Goal: Task Accomplishment & Management: Manage account settings

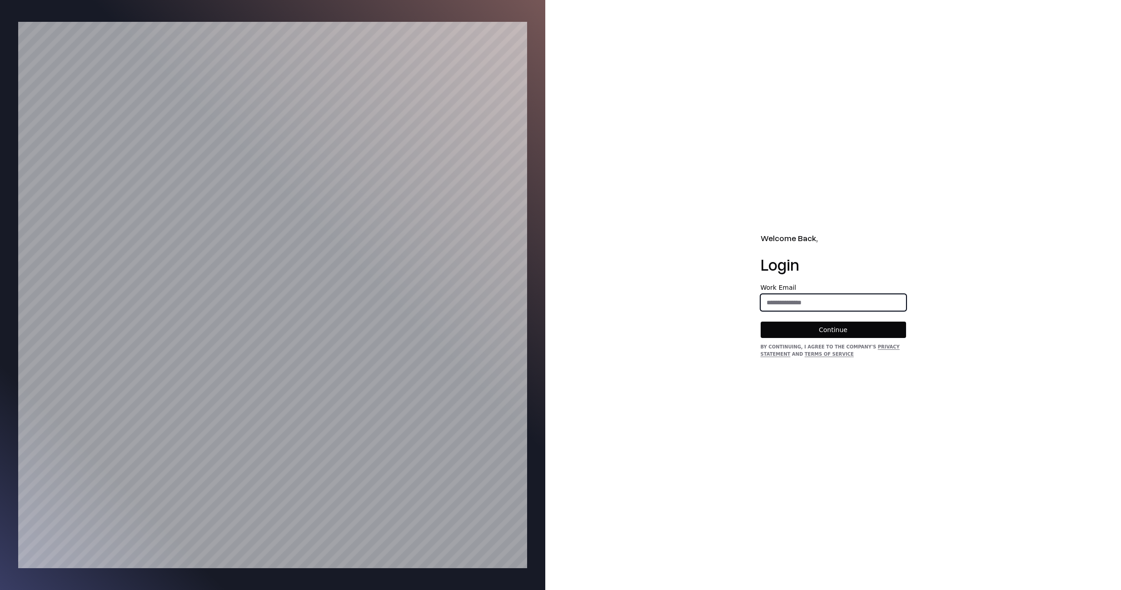
click at [840, 299] on input "email" at bounding box center [833, 302] width 145 height 16
type input "**********"
click at [828, 331] on button "Continue" at bounding box center [833, 329] width 145 height 16
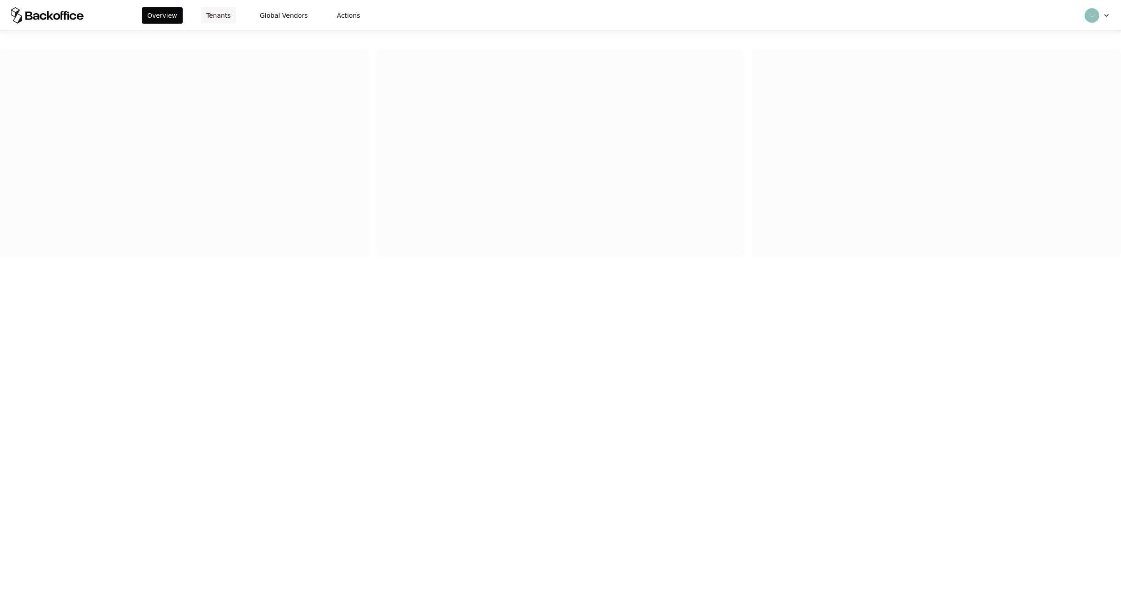
click at [225, 12] on button "Tenants" at bounding box center [218, 15] width 35 height 16
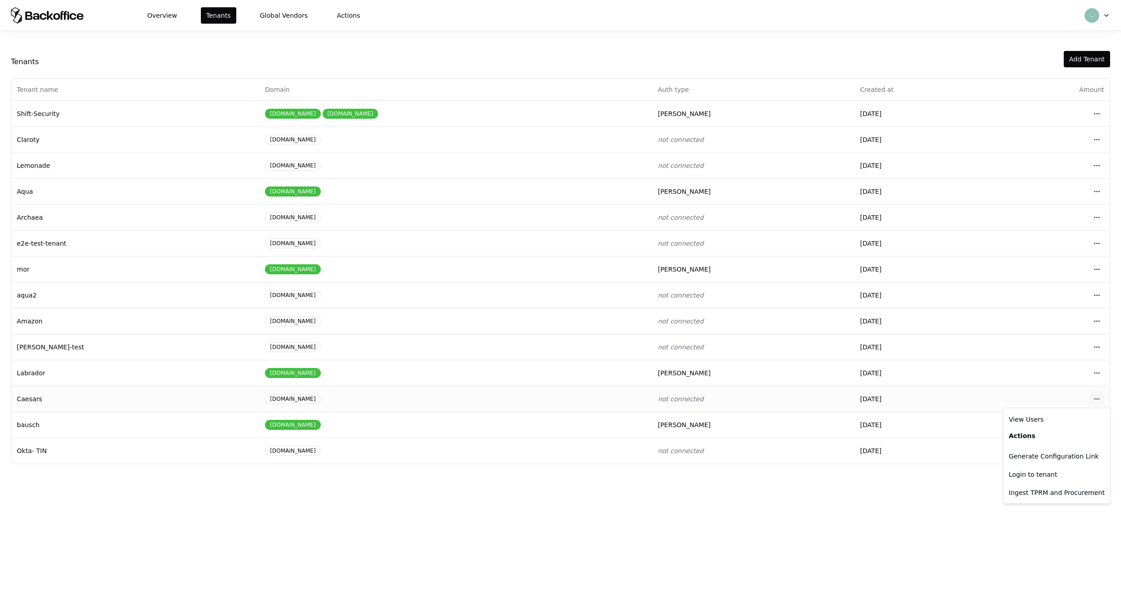
click at [1098, 400] on html "Overview Tenants Global Vendors Actions Tenants Add Tenant Tenant name Domain A…" at bounding box center [560, 295] width 1121 height 590
click at [1038, 475] on div "Login to tenant" at bounding box center [1056, 474] width 103 height 18
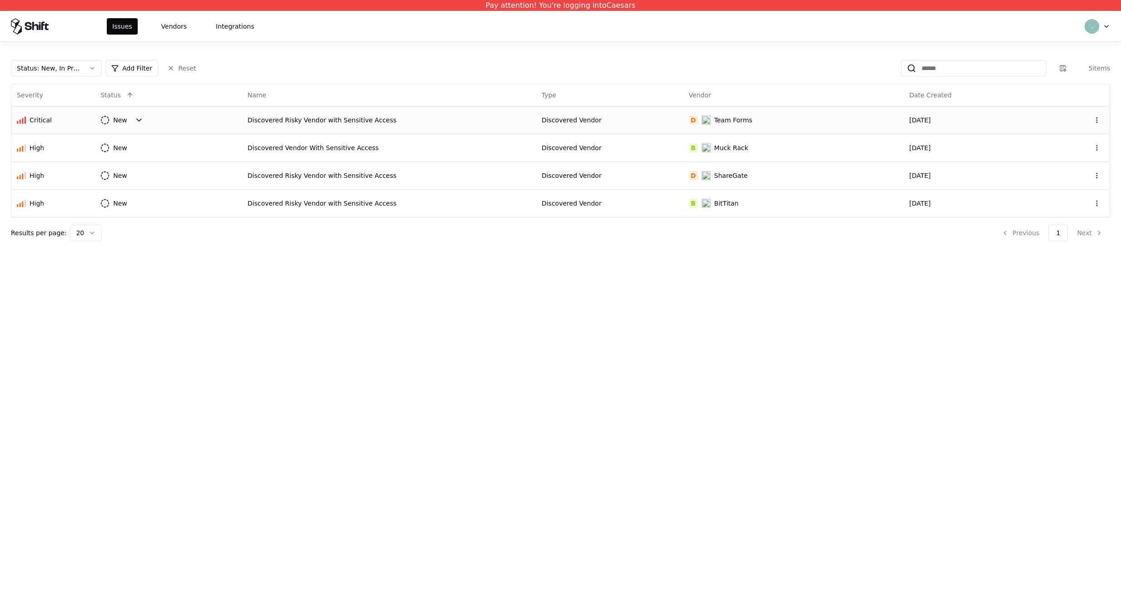
click at [120, 125] on html "Pay attention! You're logging into Caesars Issues Vendors Integrations Status :…" at bounding box center [560, 295] width 1121 height 590
click at [211, 121] on html "Pay attention! You're logging into Caesars Issues Vendors Integrations Status :…" at bounding box center [560, 295] width 1121 height 590
click at [266, 120] on div "Discovered Risky Vendor with Sensitive Access" at bounding box center [389, 119] width 283 height 9
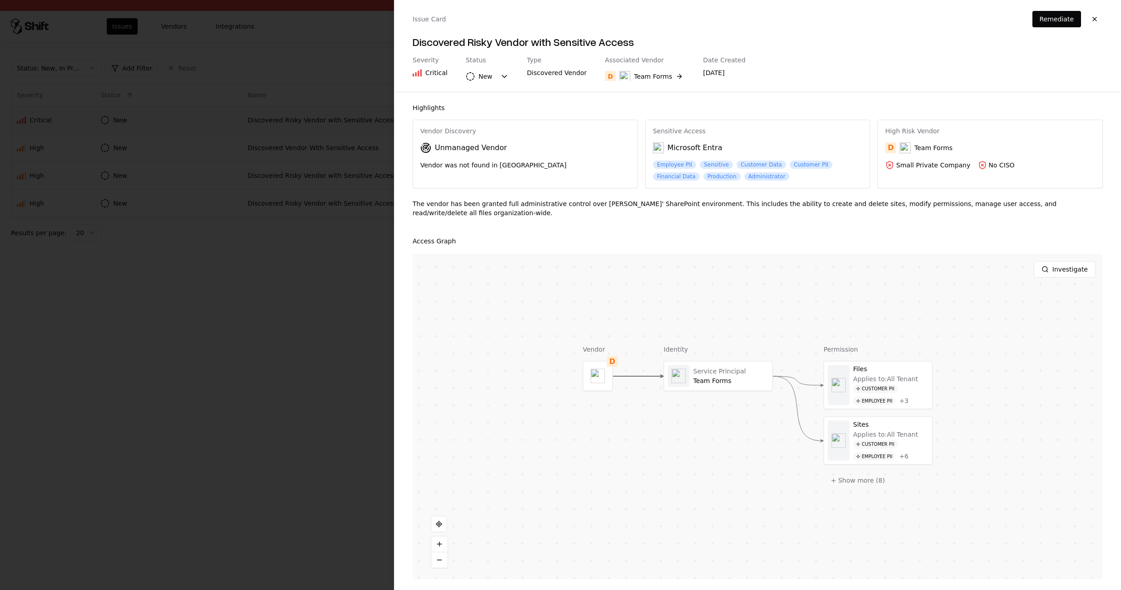
click at [298, 125] on div at bounding box center [560, 295] width 1121 height 590
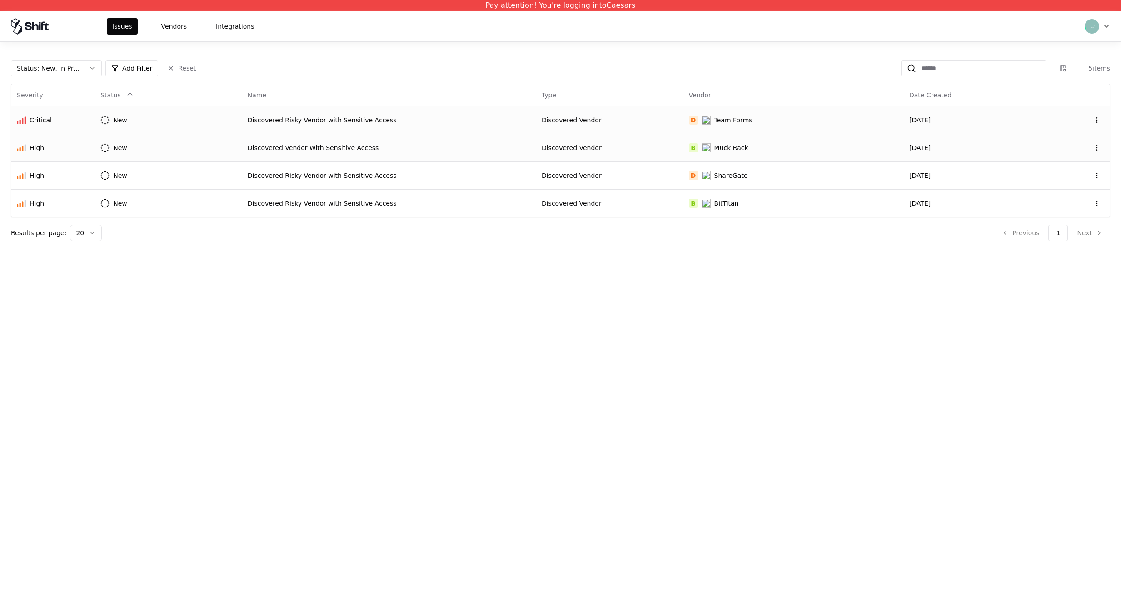
click at [297, 145] on div "Discovered Vendor With Sensitive Access" at bounding box center [389, 147] width 283 height 9
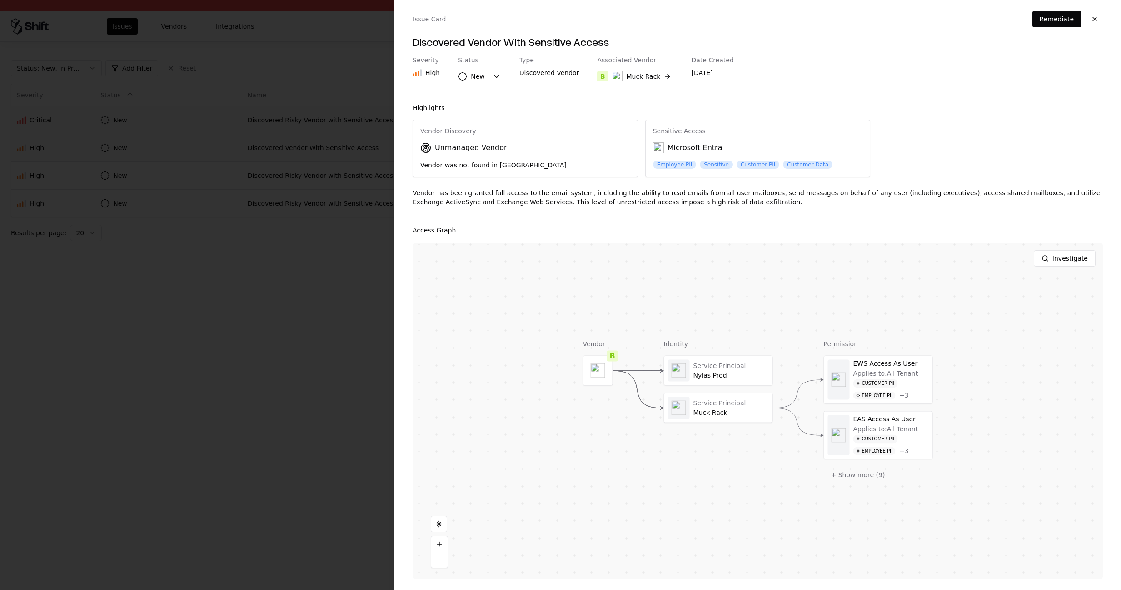
click at [297, 145] on div at bounding box center [560, 295] width 1121 height 590
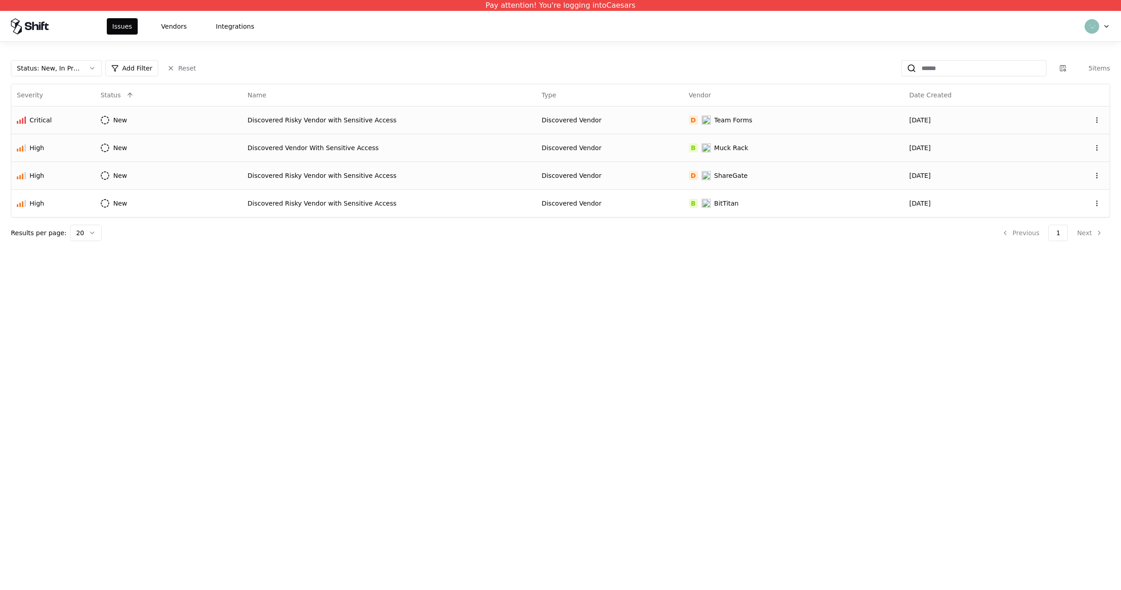
click at [307, 172] on div "Discovered Risky Vendor with Sensitive Access" at bounding box center [389, 175] width 283 height 9
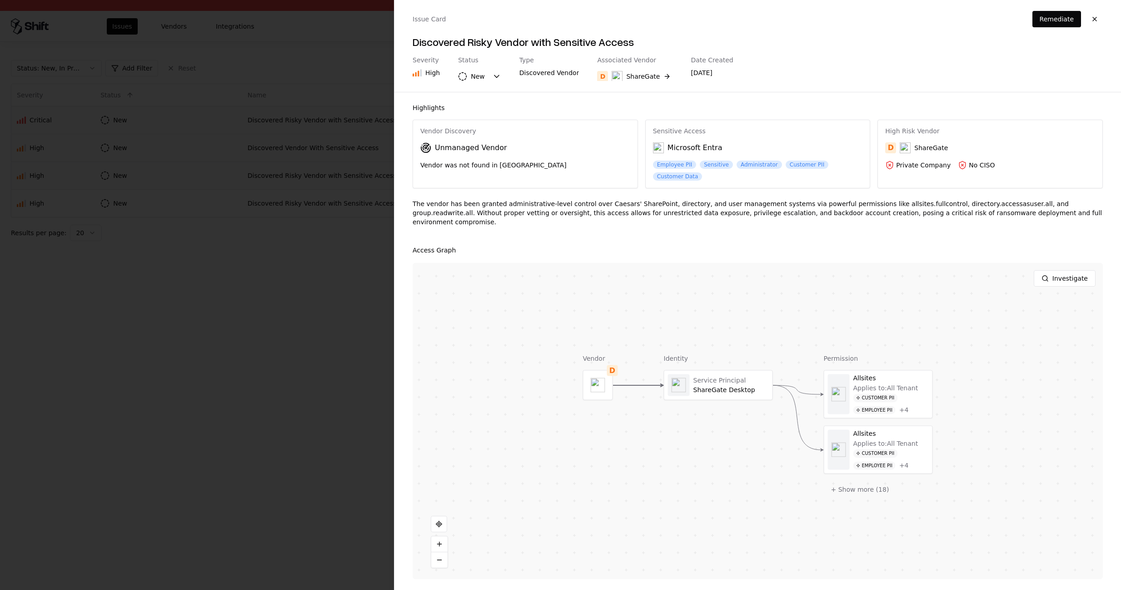
click at [307, 172] on div at bounding box center [560, 295] width 1121 height 590
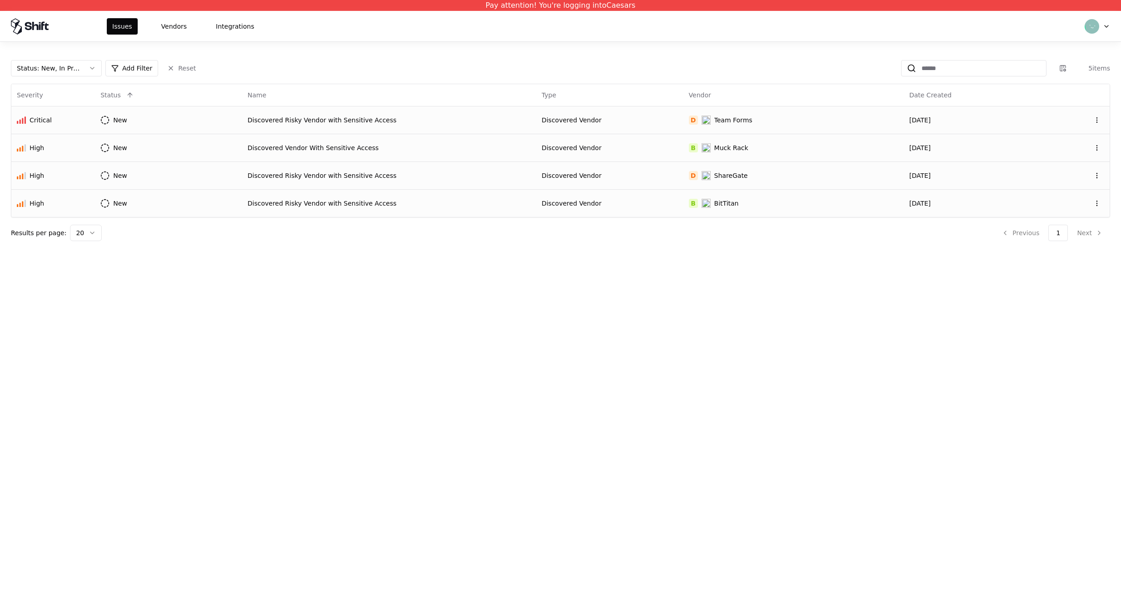
click at [309, 205] on div "Discovered Risky Vendor with Sensitive Access" at bounding box center [389, 203] width 283 height 9
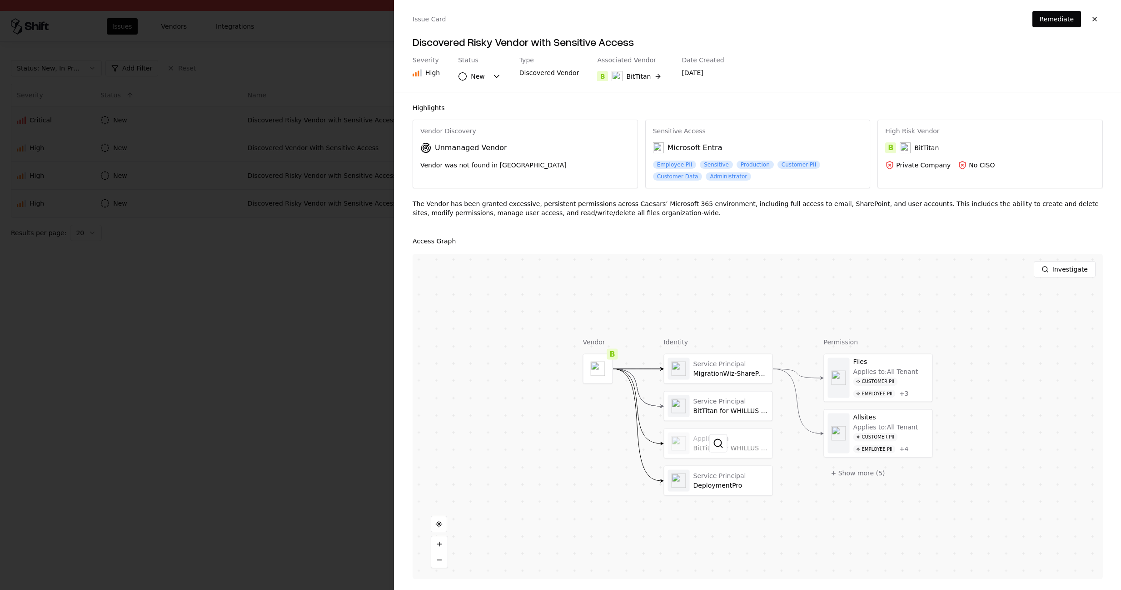
click at [728, 446] on div at bounding box center [719, 443] width 108 height 29
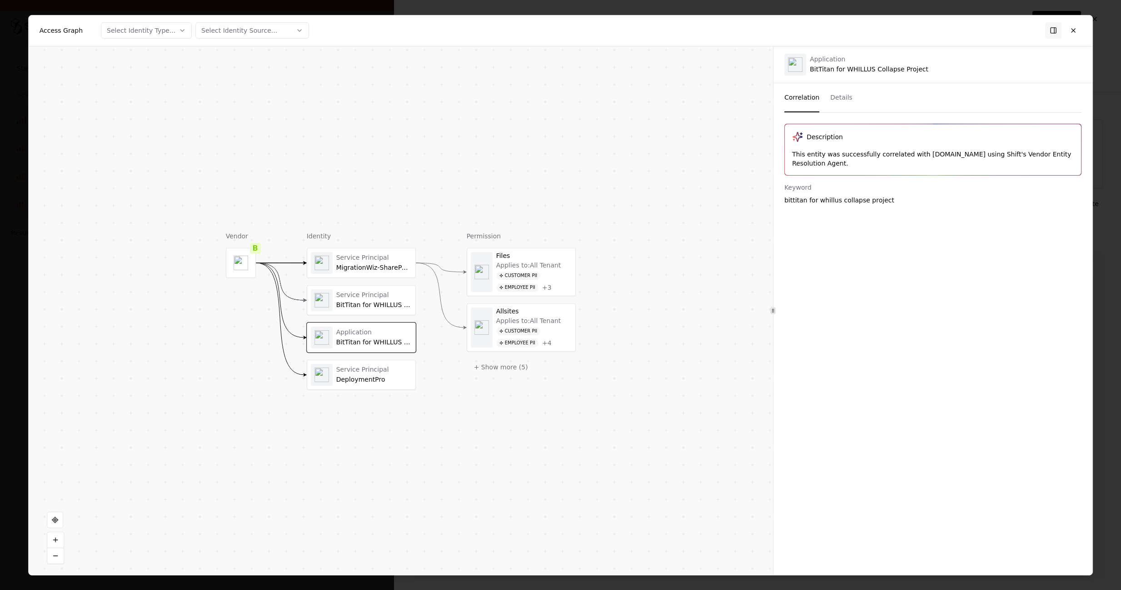
click at [388, 326] on div "Application BitTitan for WHILLUS Collapse Project" at bounding box center [361, 337] width 101 height 22
click at [835, 91] on button "Details" at bounding box center [841, 97] width 22 height 29
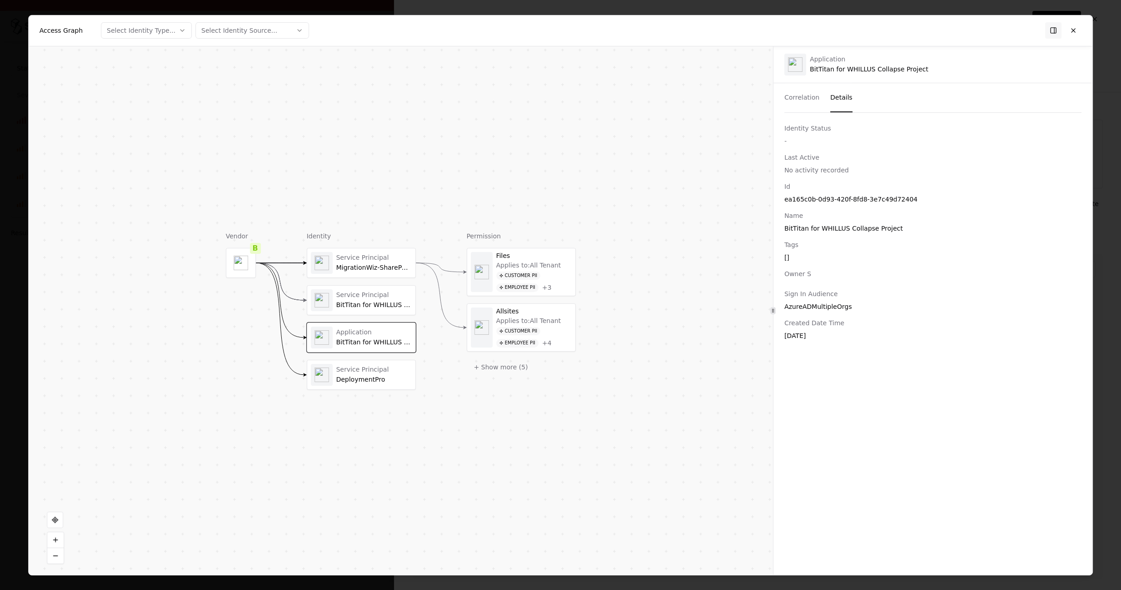
click at [799, 196] on div "ea165c0b-0d93-420f-8fd8-3e7c49d72404" at bounding box center [933, 198] width 297 height 9
drag, startPoint x: 923, startPoint y: 199, endPoint x: 780, endPoint y: 203, distance: 142.3
click at [780, 203] on div "Id ea165c0b-0d93-420f-8fd8-3e7c49d72404 Name BitTitan for WHILLUS Collapse Proj…" at bounding box center [933, 260] width 319 height 158
copy div "ea165c0b-0d93-420f-8fd8-3e7c49d72404"
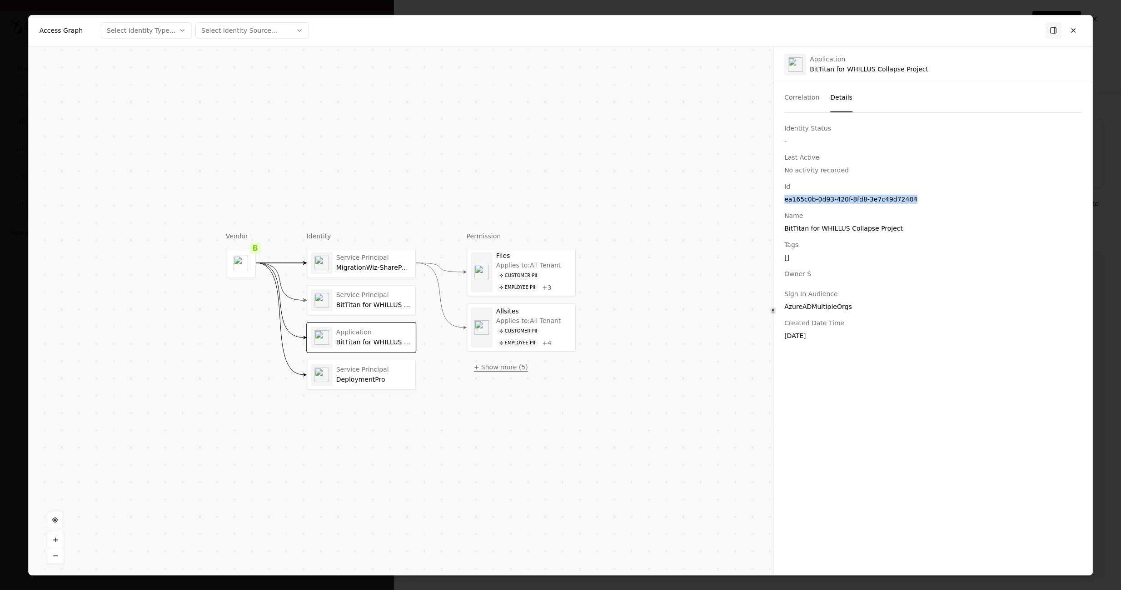
click at [510, 372] on button "+ Show more ( 5 )" at bounding box center [501, 366] width 69 height 16
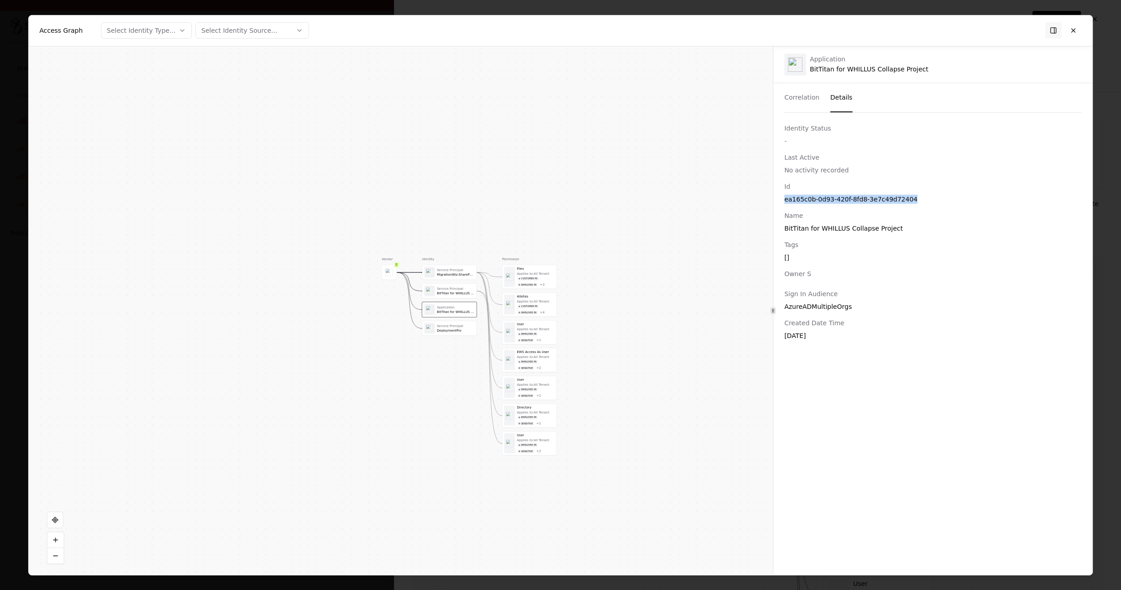
click at [809, 201] on div "ea165c0b-0d93-420f-8fd8-3e7c49d72404" at bounding box center [933, 198] width 297 height 9
click at [1075, 34] on button at bounding box center [1073, 30] width 16 height 16
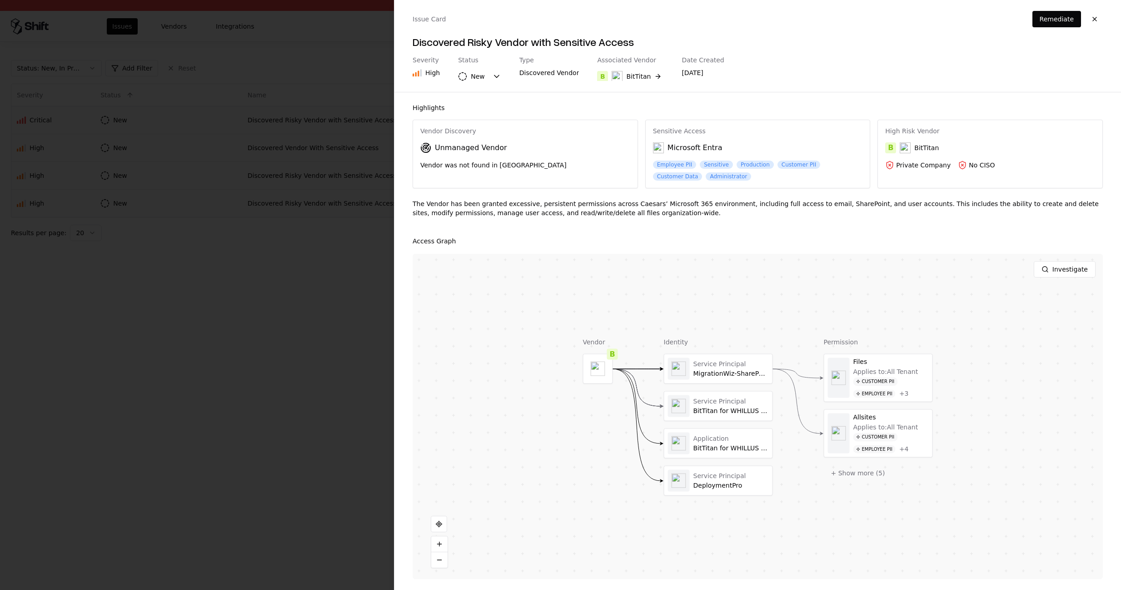
click at [280, 195] on div at bounding box center [560, 295] width 1121 height 590
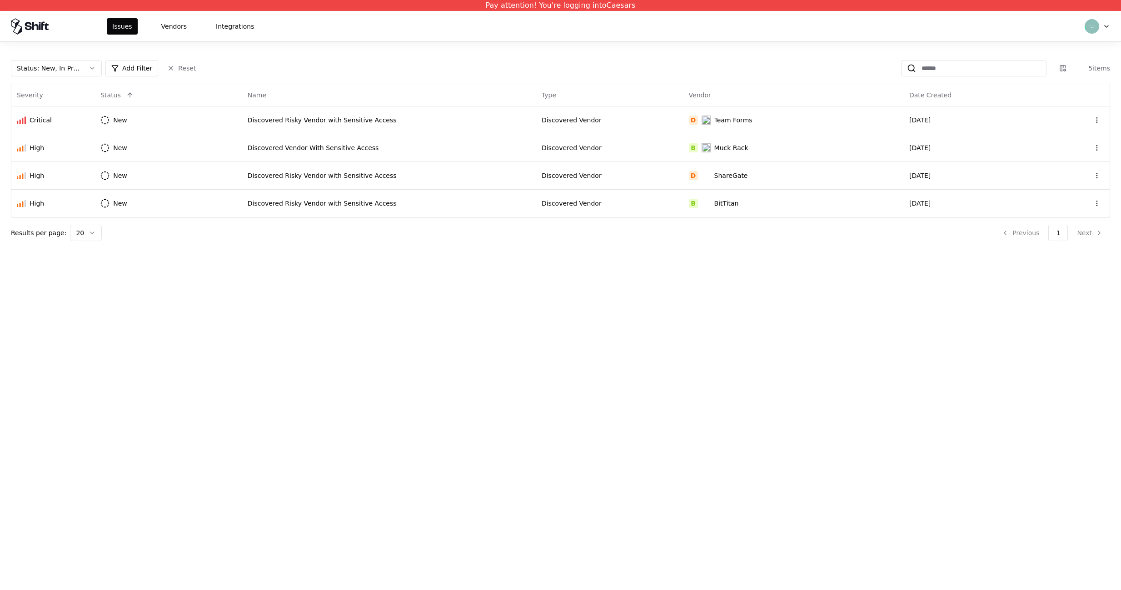
click at [1102, 33] on html "Pay attention! You're logging into Caesars Issues Vendors Integrations Status :…" at bounding box center [560, 295] width 1121 height 590
click at [1096, 73] on div "Log out" at bounding box center [1059, 71] width 97 height 18
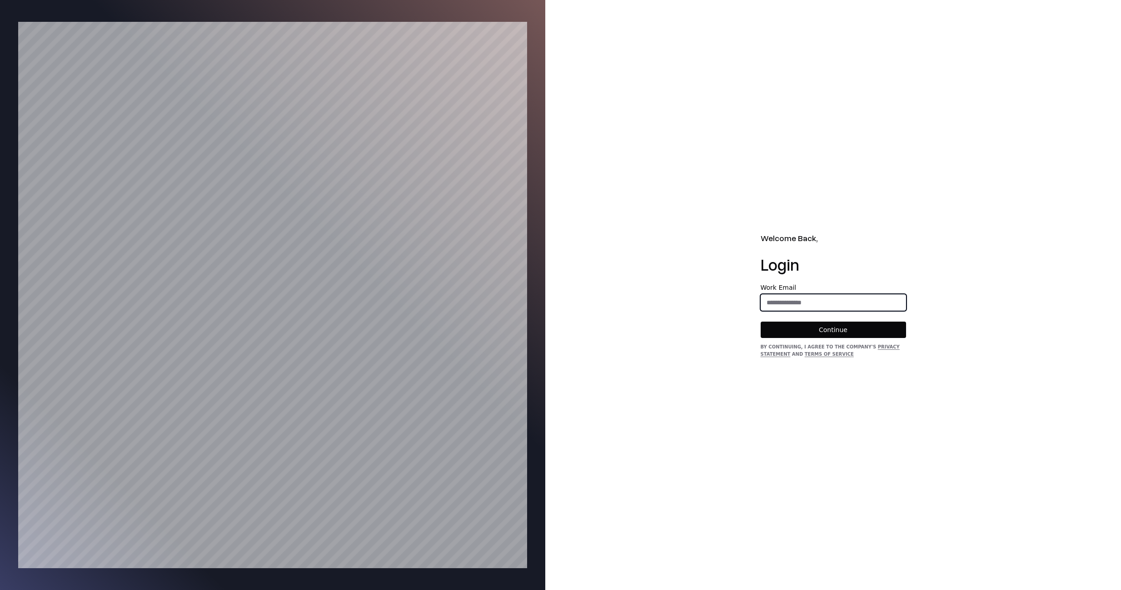
click at [867, 310] on input "email" at bounding box center [833, 302] width 145 height 16
type input "**********"
click at [854, 330] on button "Continue" at bounding box center [833, 329] width 145 height 16
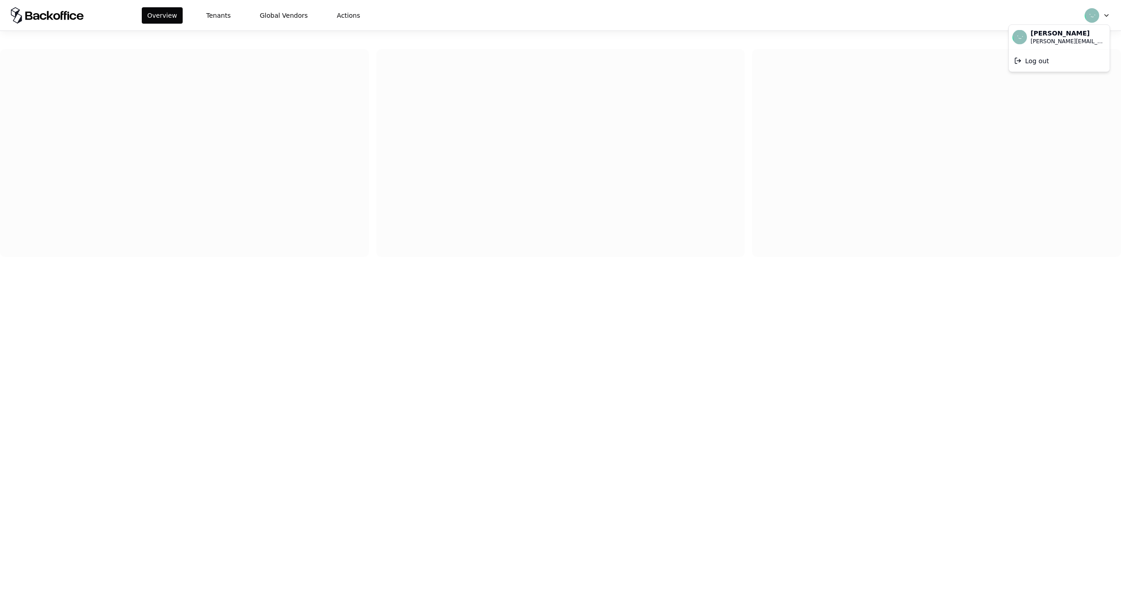
click at [1090, 15] on html "Overview Tenants Global Vendors Actions Dana [EMAIL_ADDRESS][DOMAIN_NAME] Log o…" at bounding box center [560, 295] width 1121 height 590
click at [789, 115] on html "Overview Tenants Global Vendors Actions Dana [EMAIL_ADDRESS][DOMAIN_NAME] Log o…" at bounding box center [560, 295] width 1121 height 590
click at [265, 259] on div at bounding box center [560, 156] width 1121 height 215
click at [215, 15] on button "Tenants" at bounding box center [218, 15] width 35 height 16
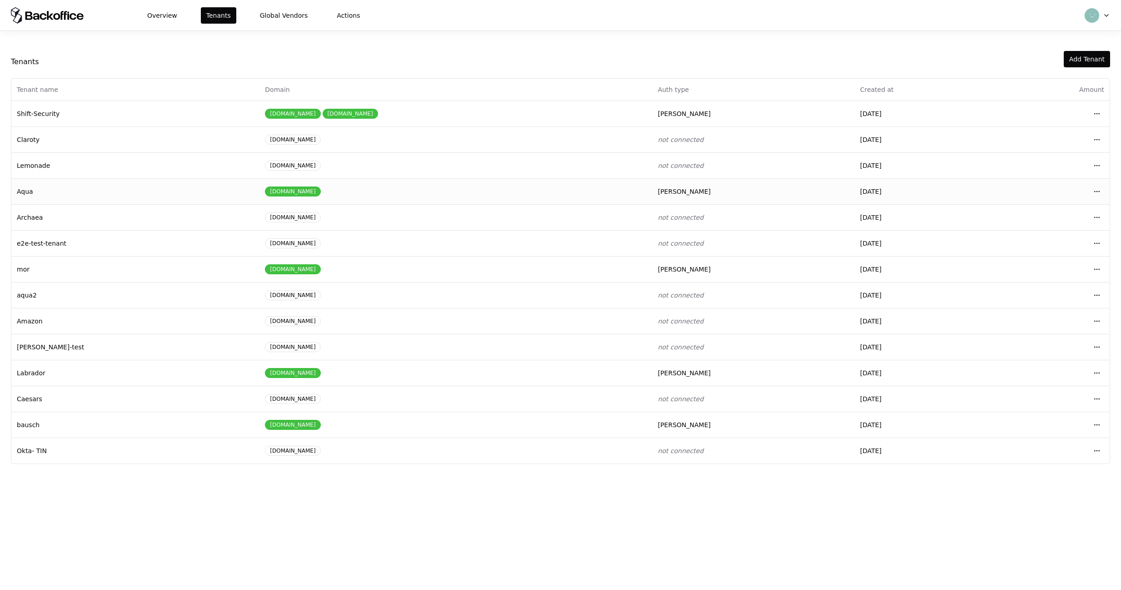
click at [1105, 190] on td "Open menu" at bounding box center [1053, 191] width 114 height 26
click at [1101, 191] on html "Overview Tenants Global Vendors Actions Tenants Add Tenant Tenant name Domain A…" at bounding box center [560, 295] width 1121 height 590
click at [1058, 263] on div "Login to tenant" at bounding box center [1056, 267] width 103 height 18
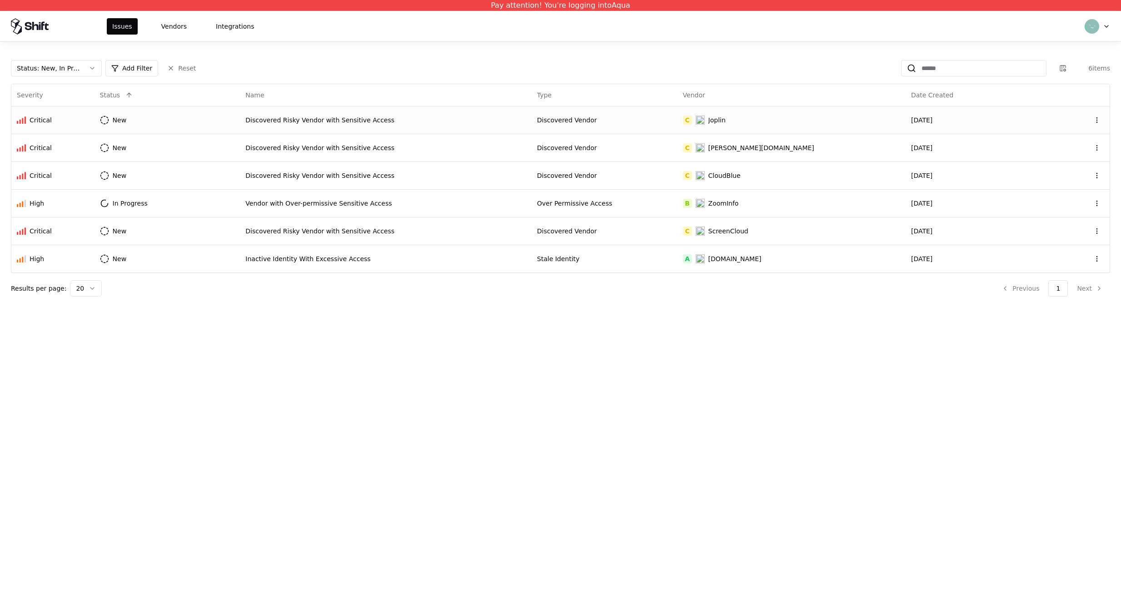
click at [174, 114] on td "New" at bounding box center [168, 120] width 146 height 28
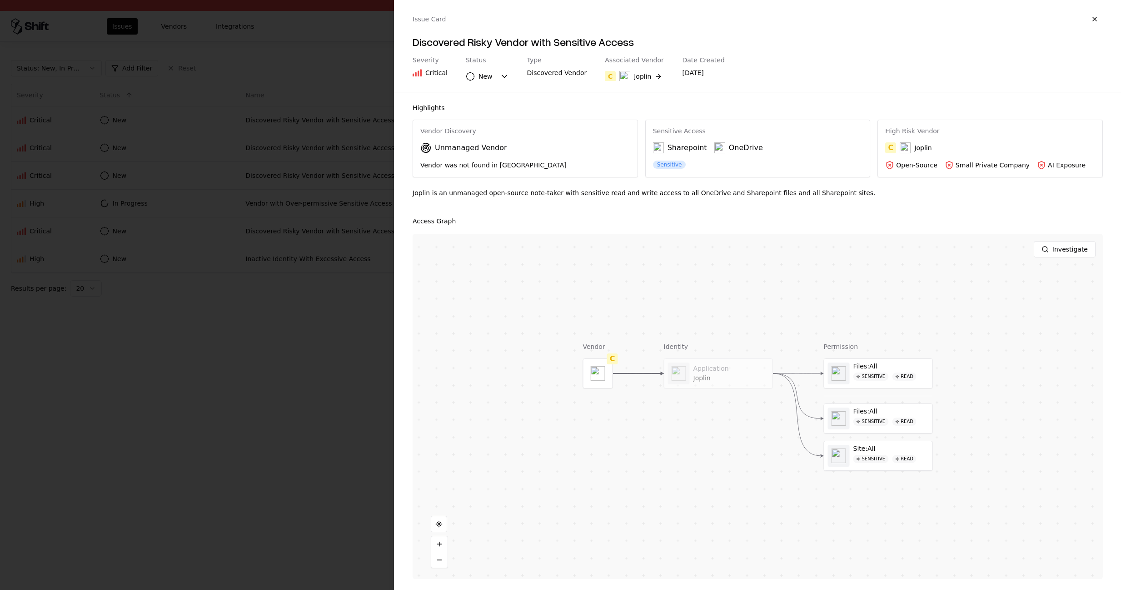
click at [193, 239] on div at bounding box center [560, 295] width 1121 height 590
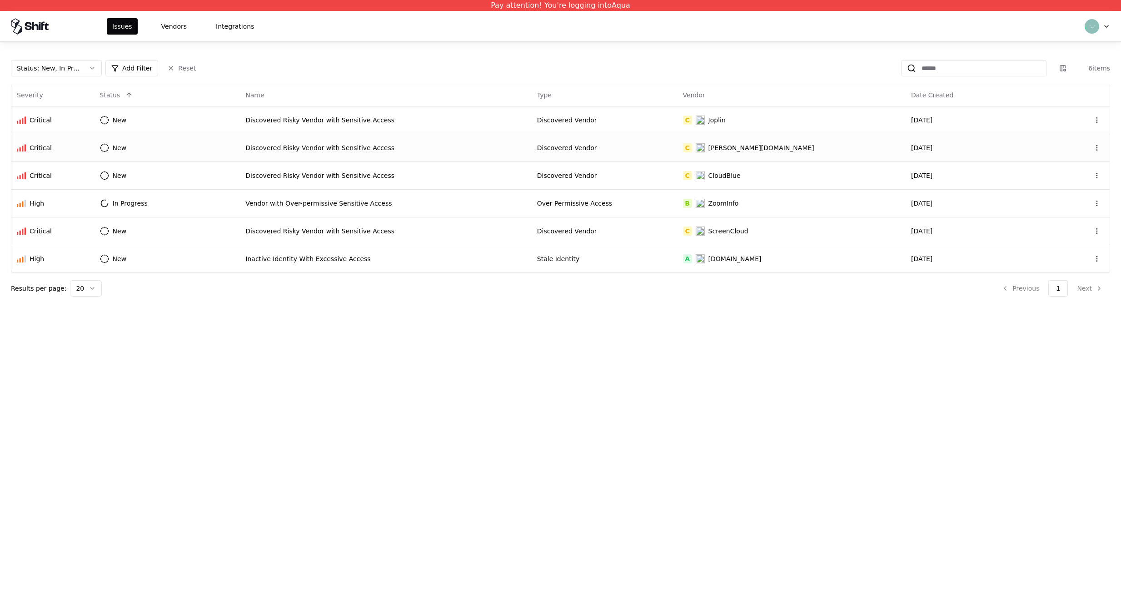
click at [227, 155] on td "New" at bounding box center [168, 148] width 146 height 28
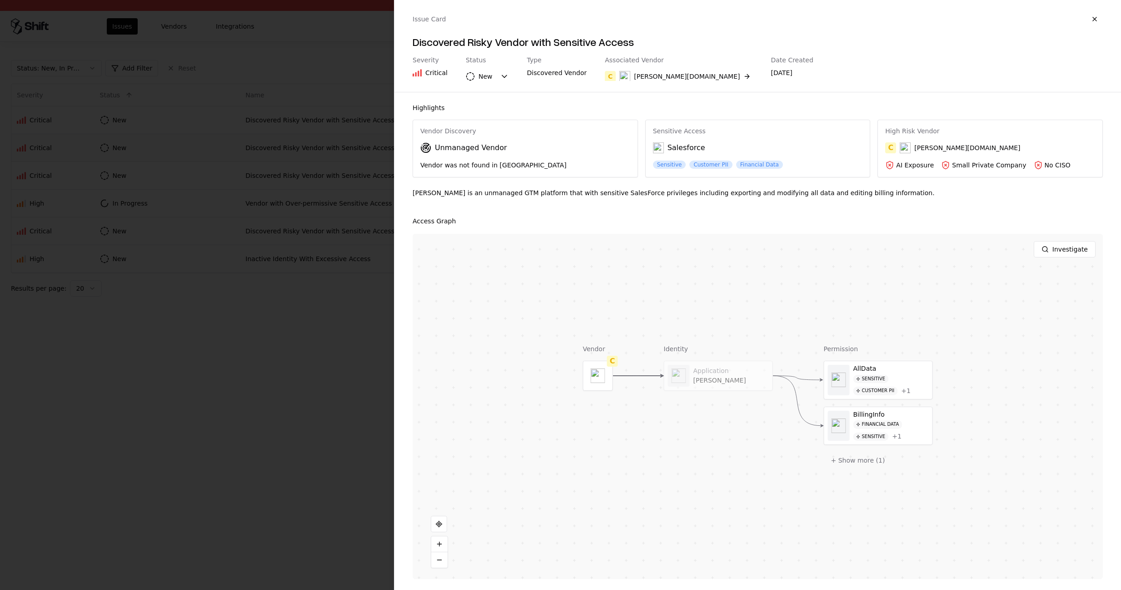
click at [227, 155] on div at bounding box center [560, 295] width 1121 height 590
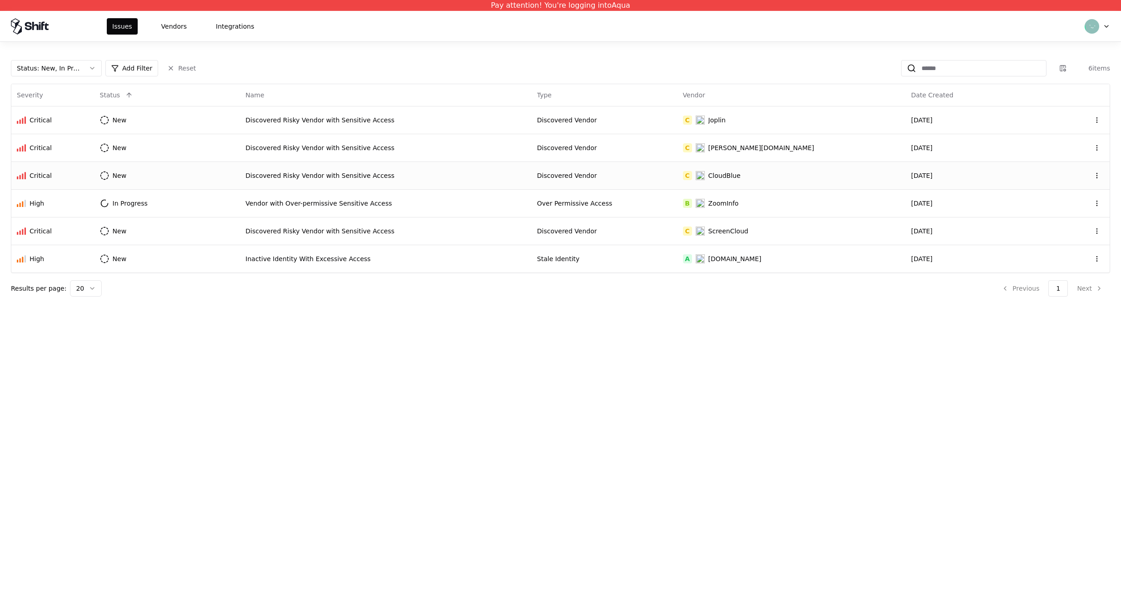
click at [223, 184] on td "New" at bounding box center [168, 175] width 146 height 28
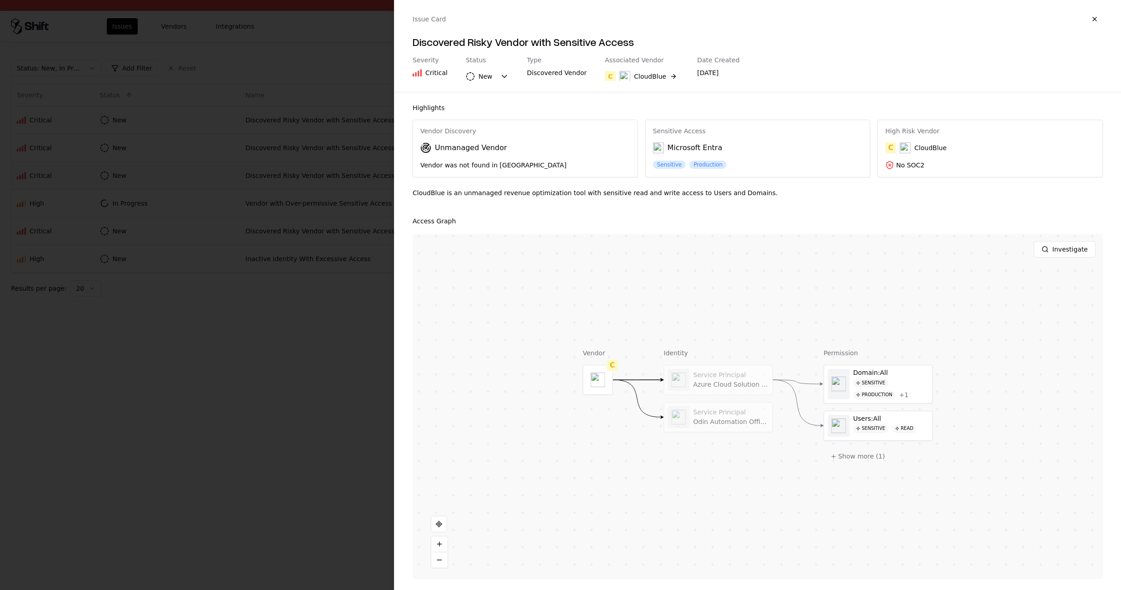
click at [223, 184] on div at bounding box center [560, 295] width 1121 height 590
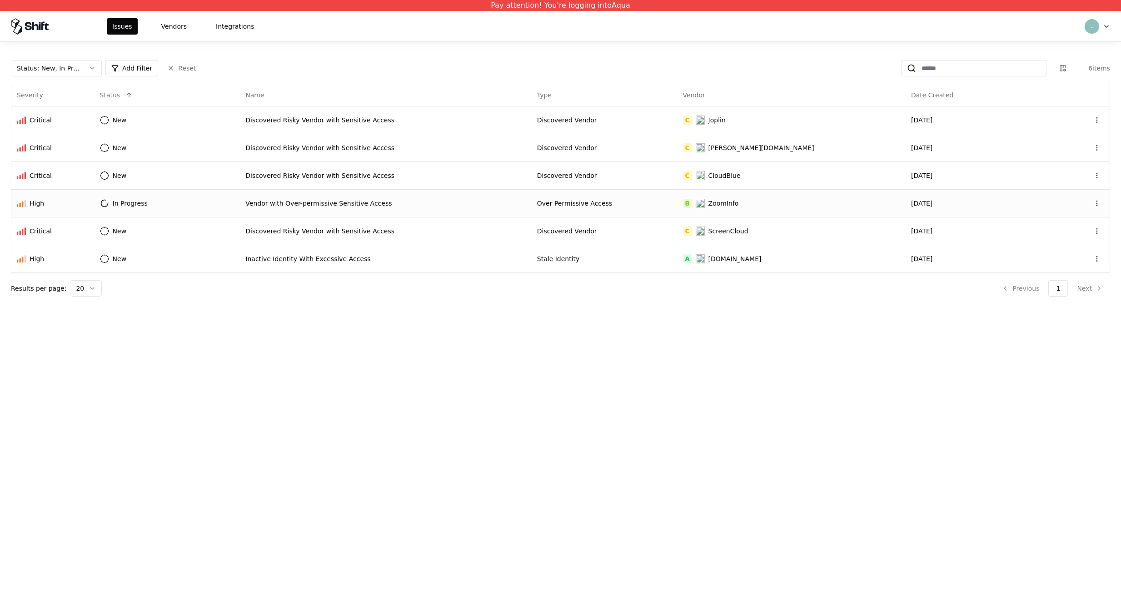
click at [233, 201] on td "In Progress" at bounding box center [168, 203] width 146 height 28
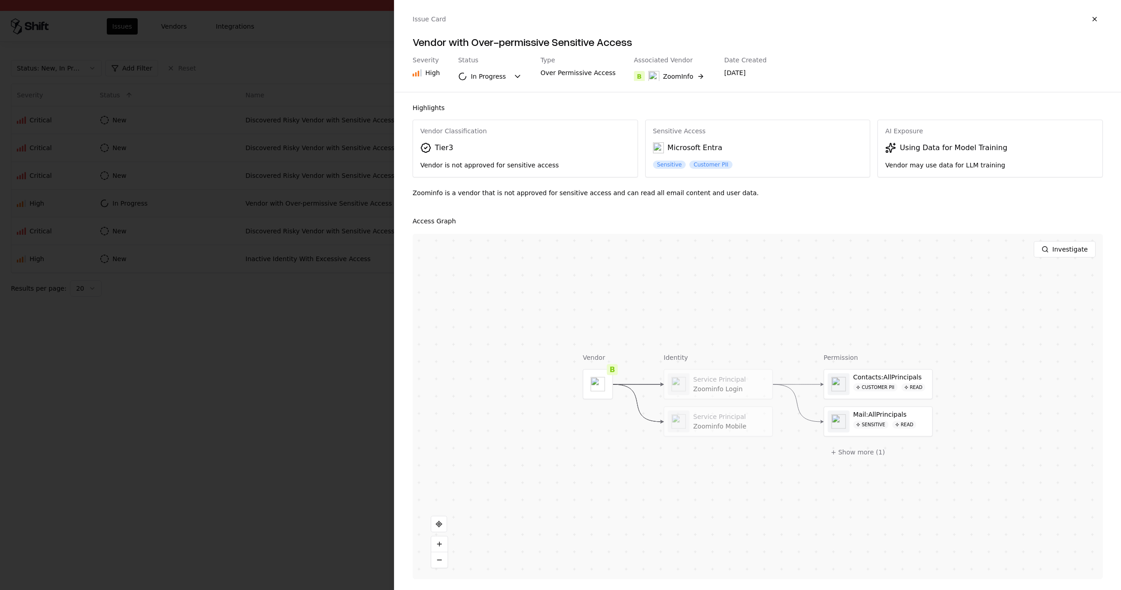
click at [233, 201] on div at bounding box center [560, 295] width 1121 height 590
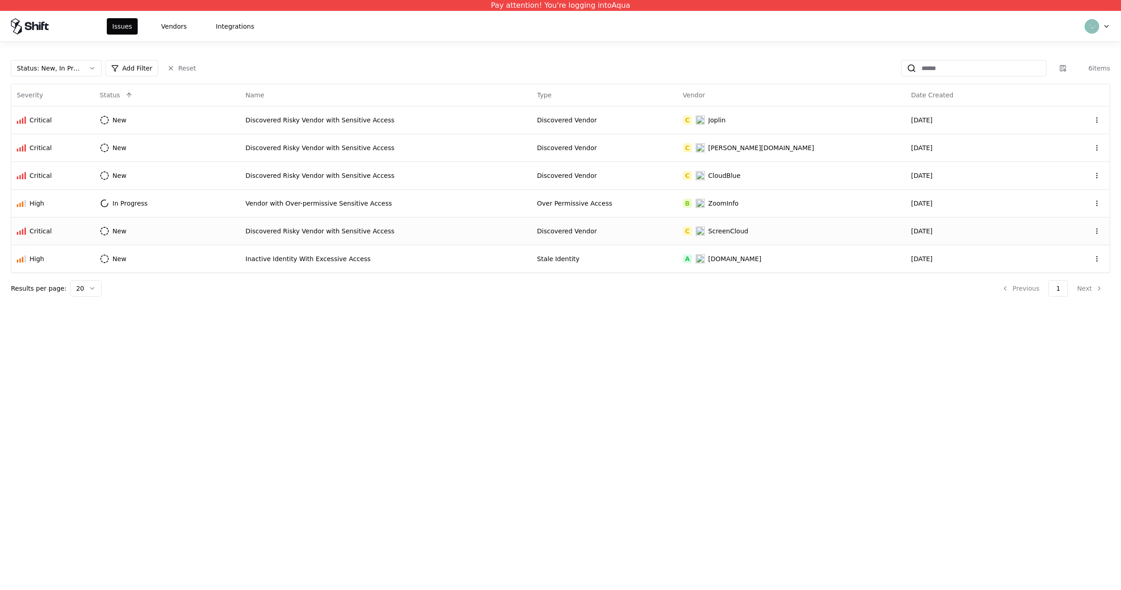
click at [224, 228] on td "New" at bounding box center [168, 231] width 146 height 28
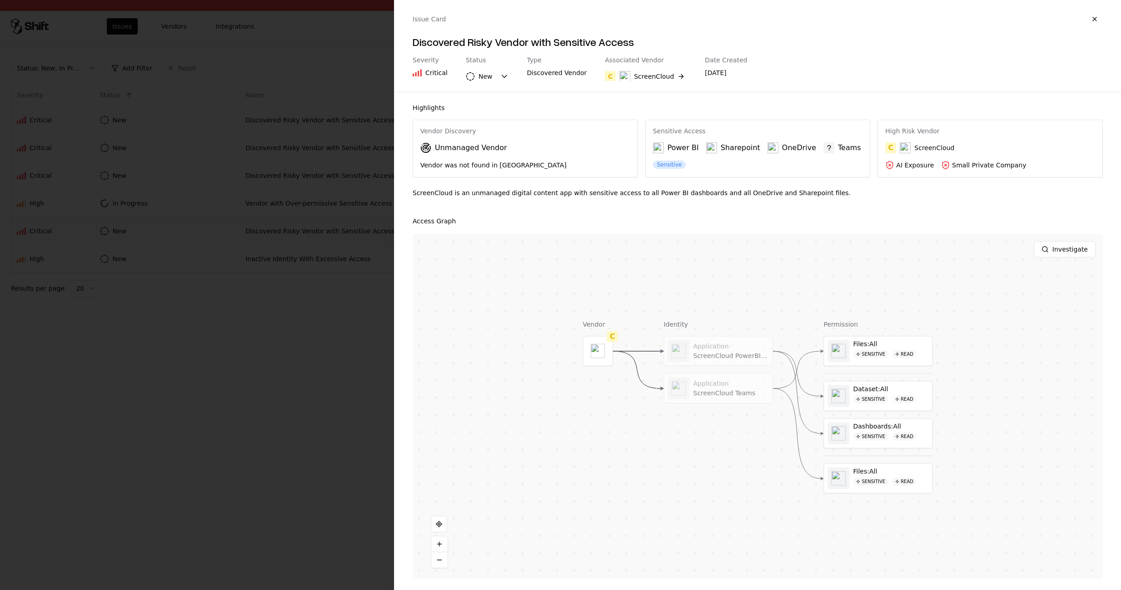
click at [224, 228] on div at bounding box center [560, 295] width 1121 height 590
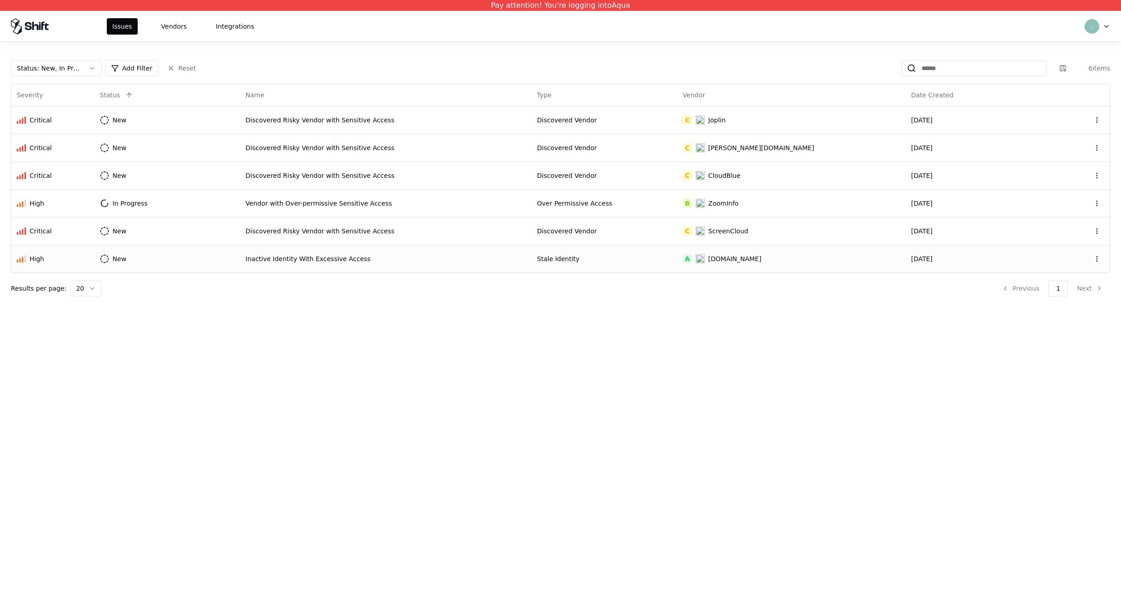
click at [219, 257] on td "New" at bounding box center [168, 259] width 146 height 28
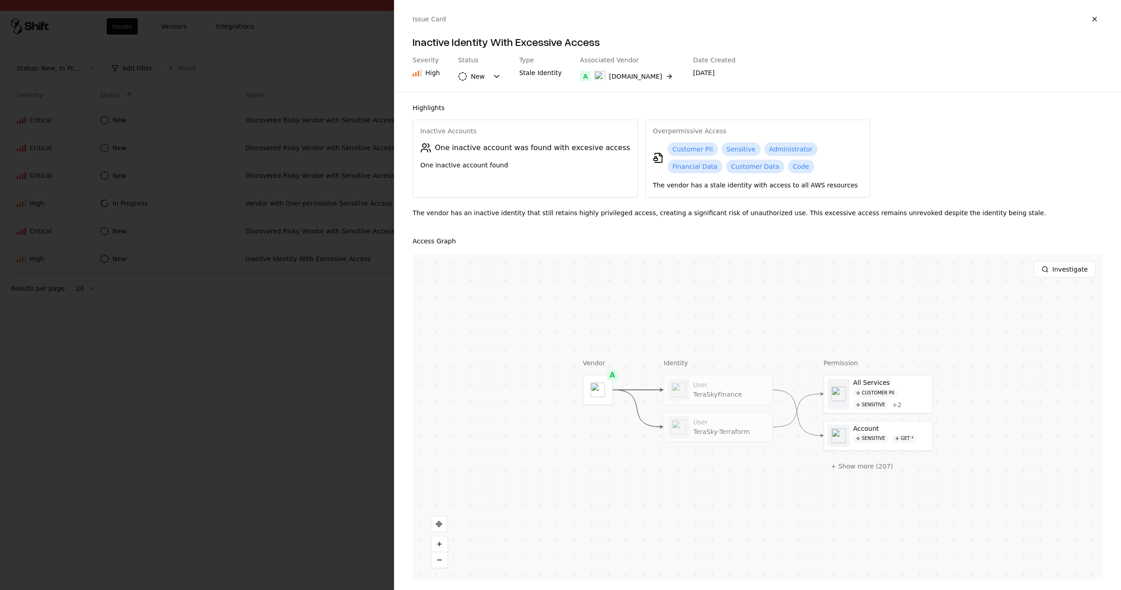
click at [219, 257] on div at bounding box center [560, 295] width 1121 height 590
click at [215, 231] on td "New" at bounding box center [168, 231] width 146 height 28
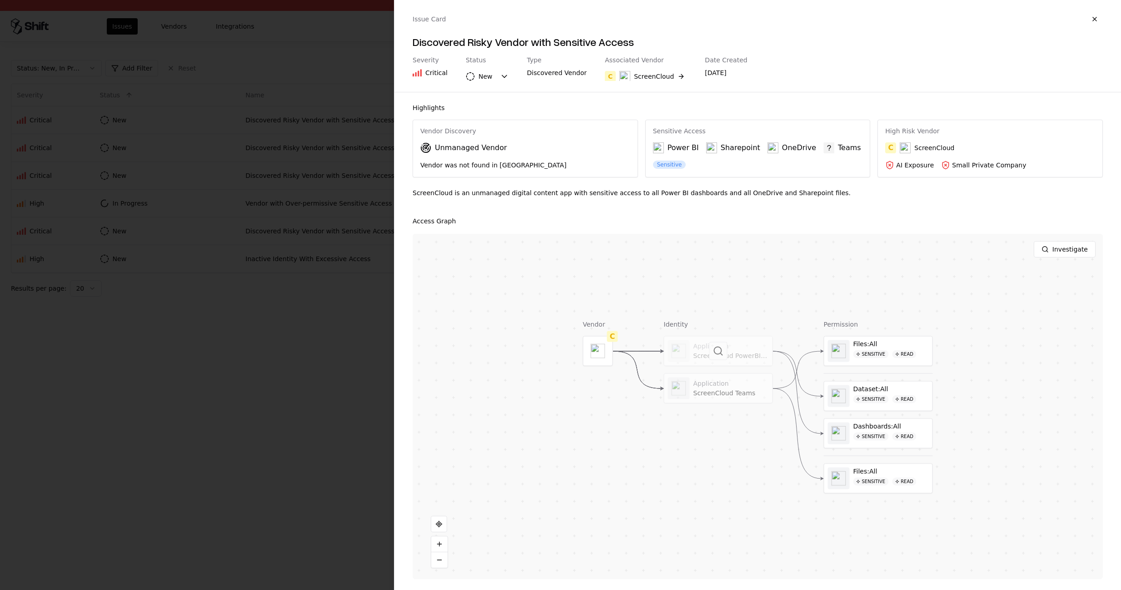
click at [735, 354] on div at bounding box center [719, 350] width 108 height 29
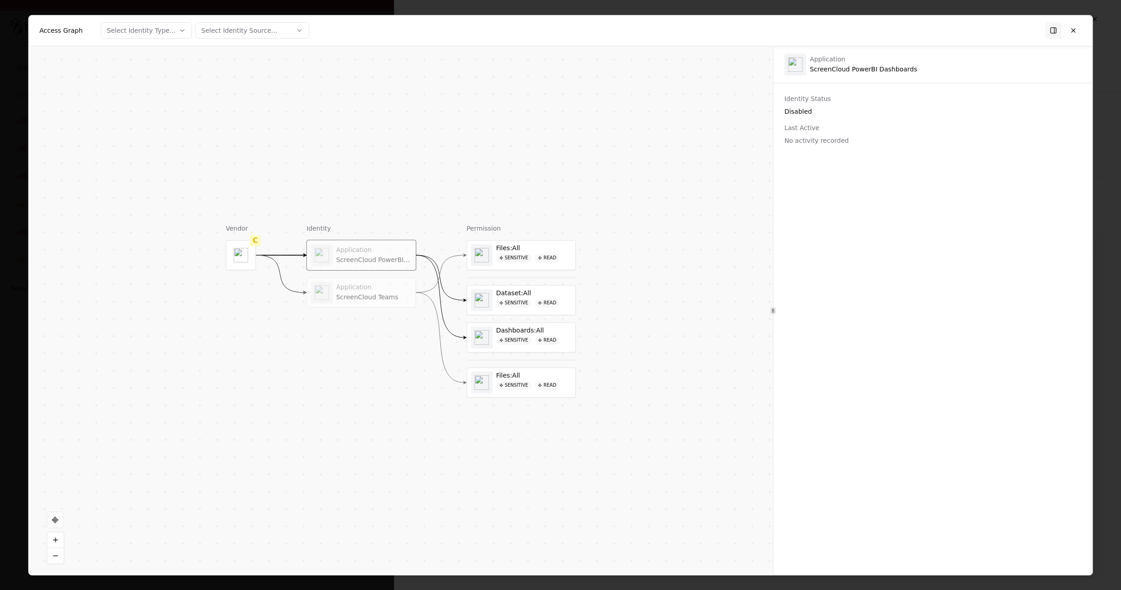
click at [815, 128] on div "Last Active" at bounding box center [933, 127] width 297 height 9
click at [808, 142] on span "No activity recorded" at bounding box center [817, 139] width 65 height 7
click at [809, 122] on div "Identity Status Disabled Last Active No activity recorded" at bounding box center [933, 119] width 319 height 51
click at [814, 150] on div "Identity Status Disabled Last Active No activity recorded" at bounding box center [933, 123] width 319 height 58
click at [360, 293] on div "ScreenCloud Teams" at bounding box center [373, 297] width 75 height 8
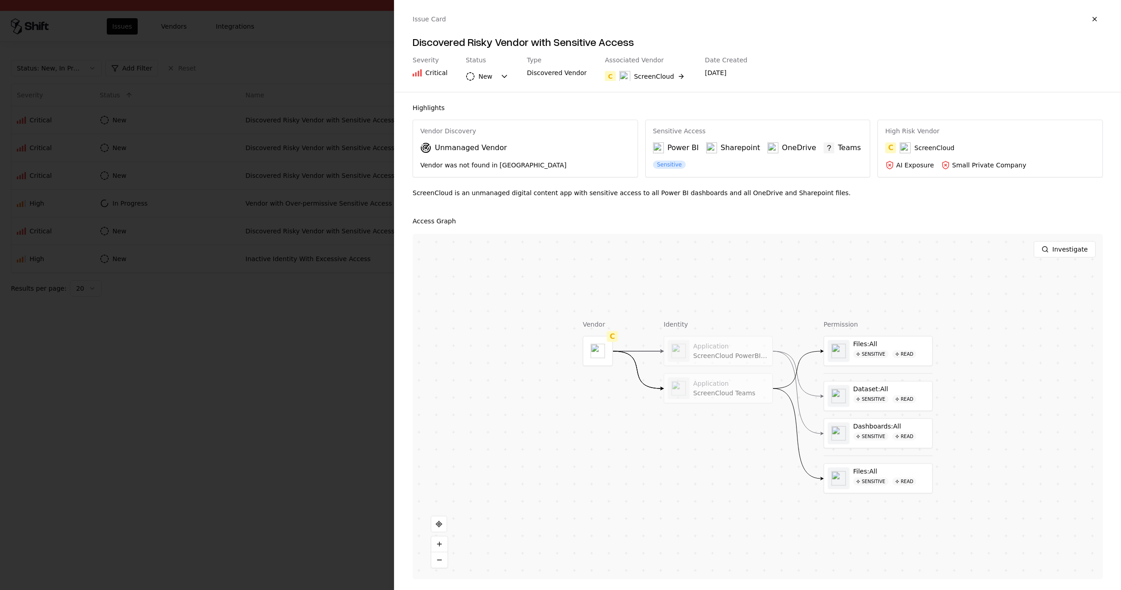
click at [358, 221] on div at bounding box center [560, 295] width 1121 height 590
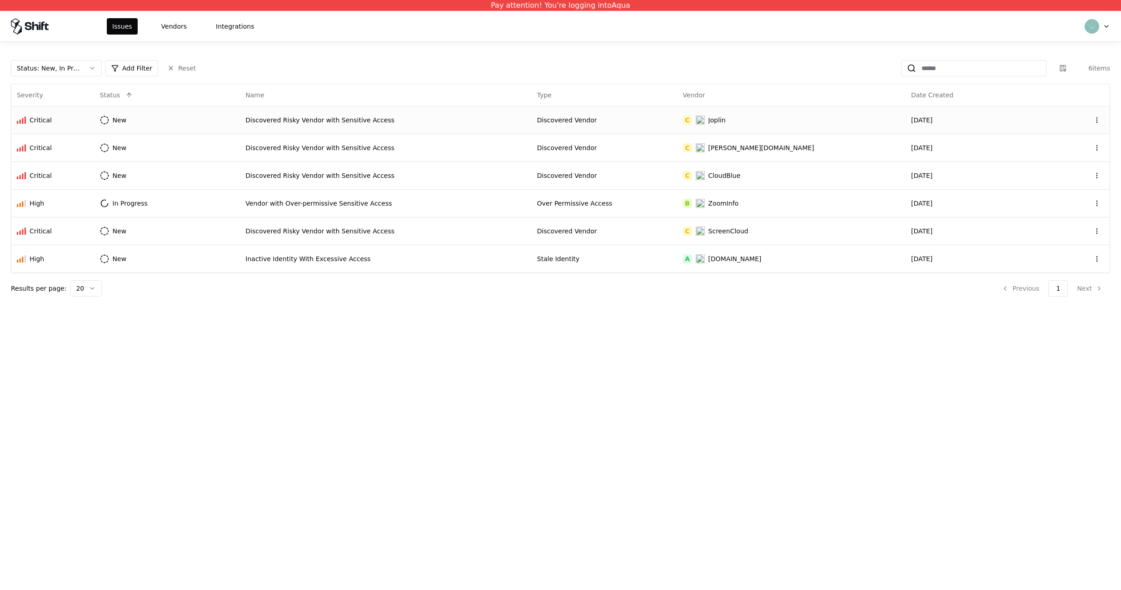
click at [317, 111] on td "Discovered Risky Vendor with Sensitive Access" at bounding box center [386, 120] width 292 height 28
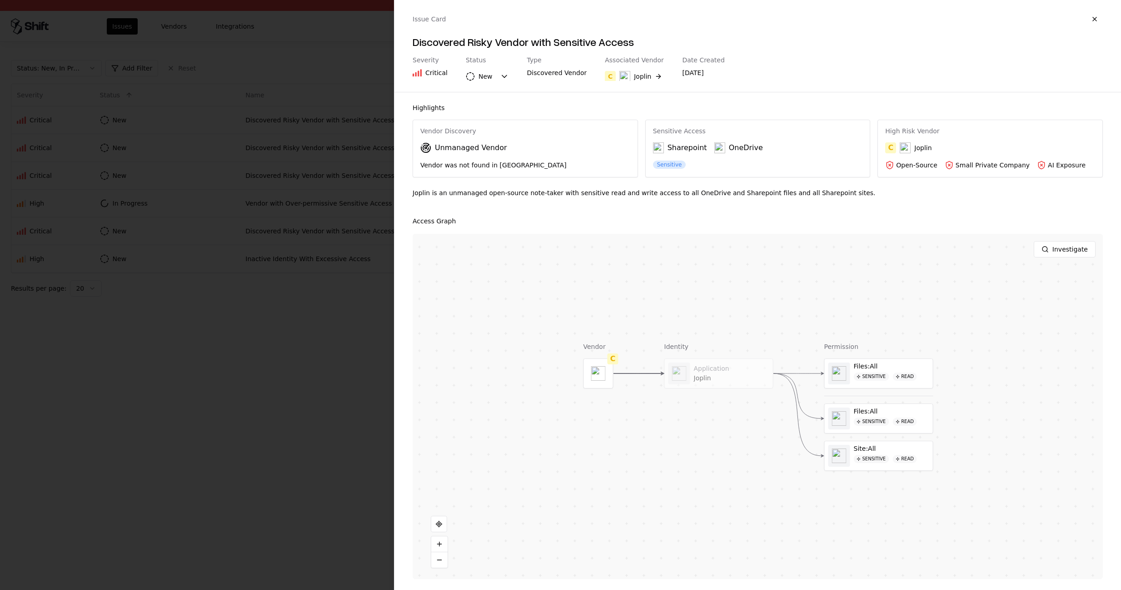
click at [806, 379] on div "Vendor C Identity Application Joplin Permission Files:All Sensitive read Files:…" at bounding box center [759, 406] width 350 height 129
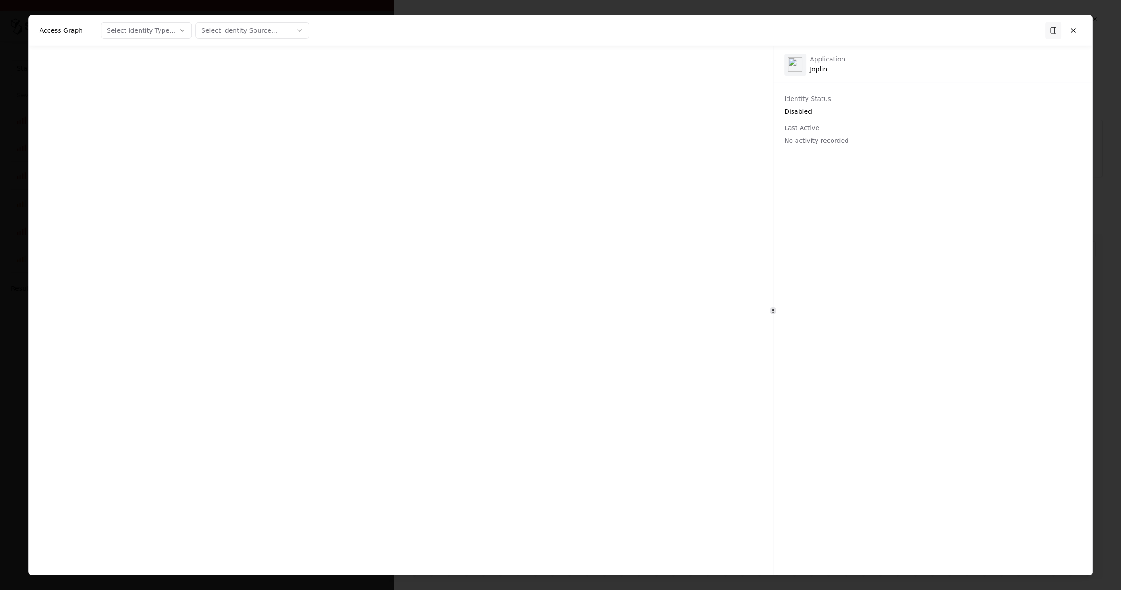
click at [734, 375] on div at bounding box center [401, 310] width 745 height 528
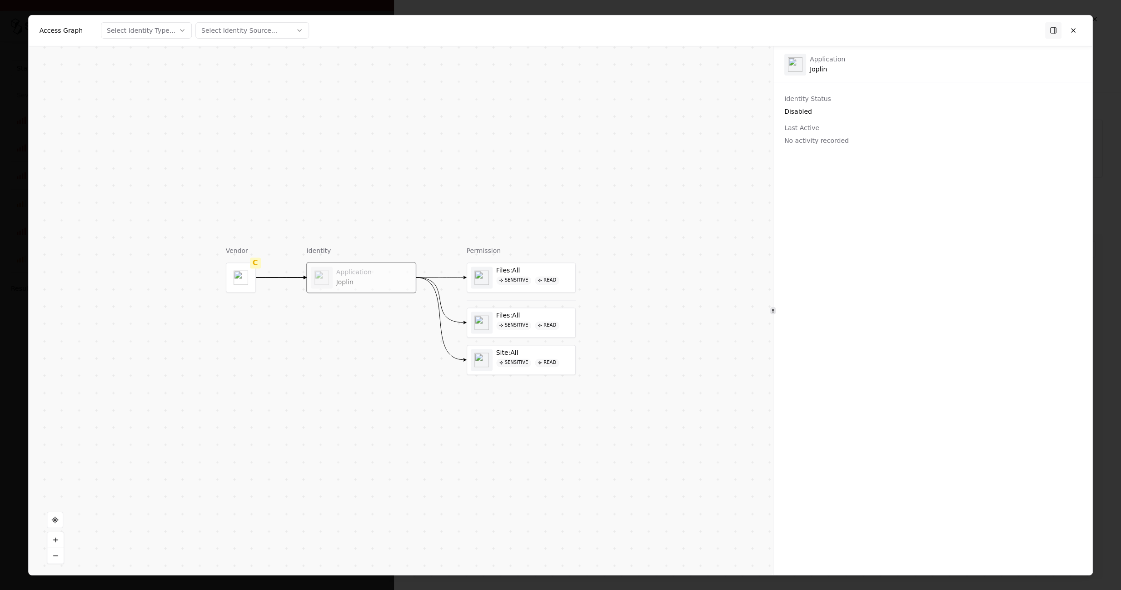
click at [812, 109] on div "Disabled" at bounding box center [933, 110] width 297 height 9
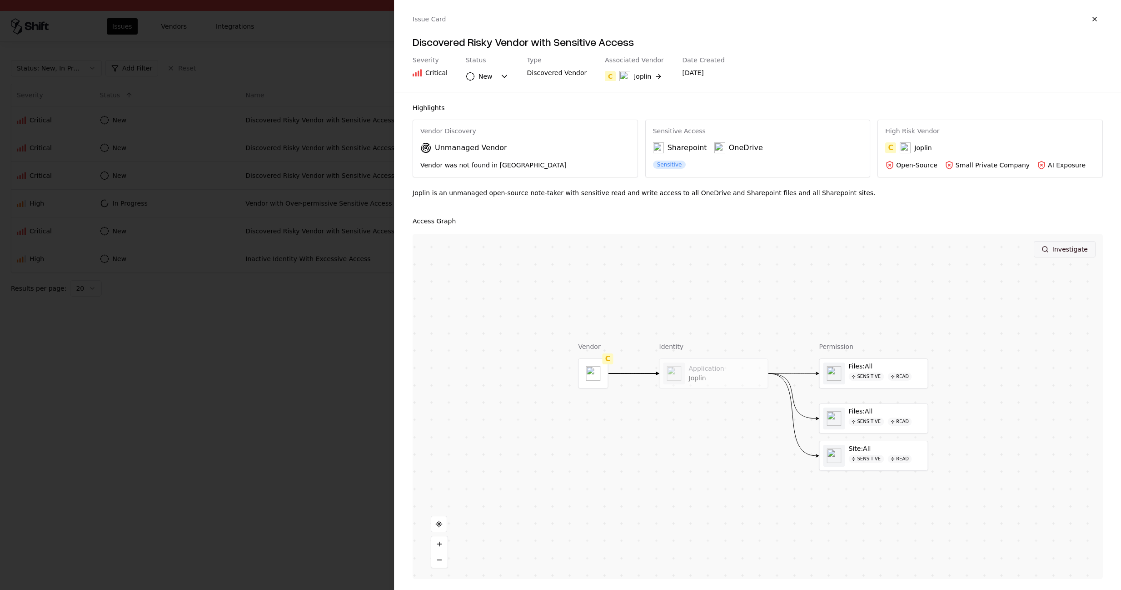
click at [1063, 245] on button "Investigate" at bounding box center [1065, 249] width 62 height 16
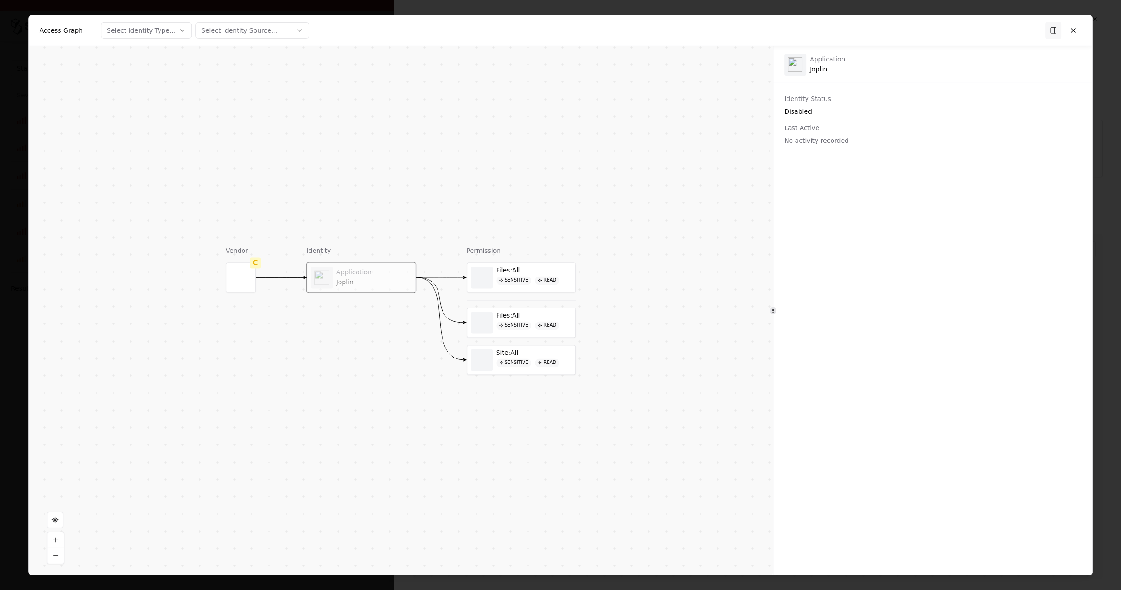
click at [346, 274] on div "Application" at bounding box center [373, 272] width 75 height 8
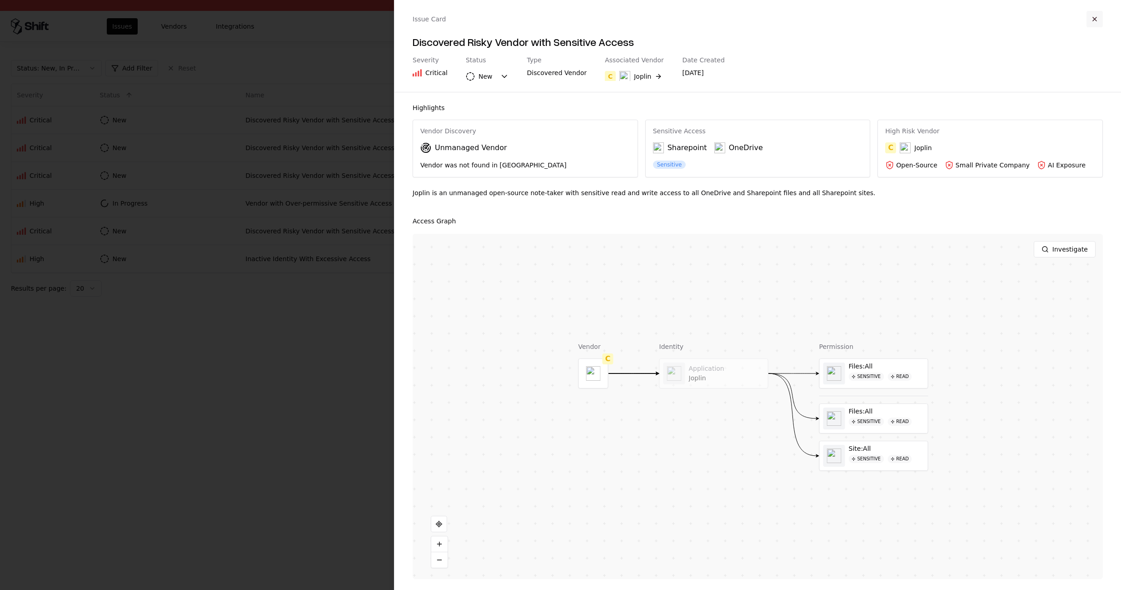
click at [1094, 20] on button "button" at bounding box center [1095, 19] width 16 height 16
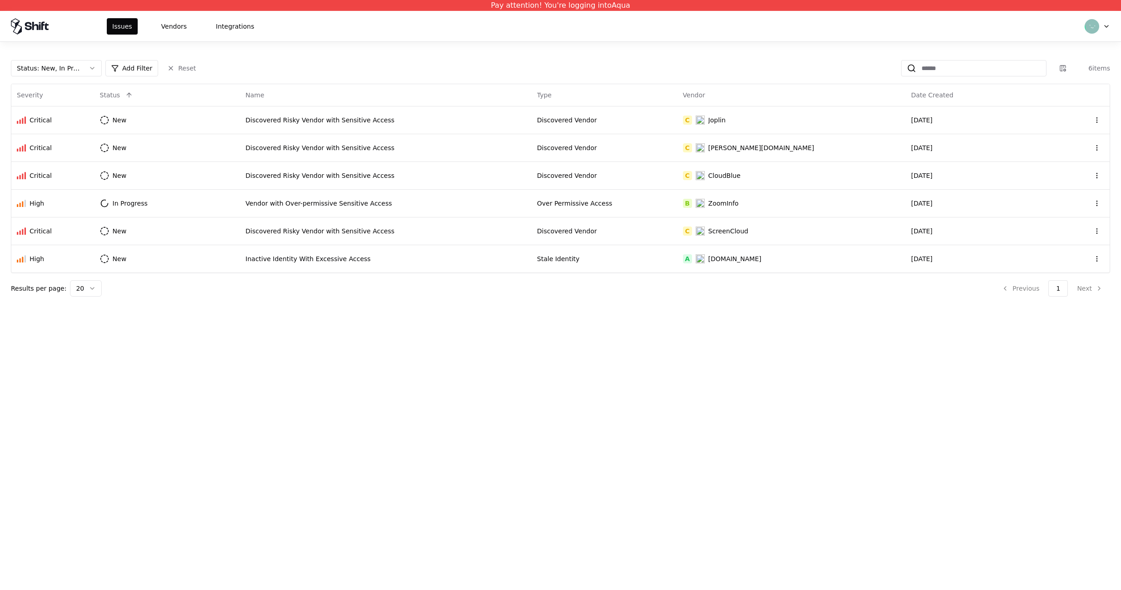
click at [1102, 23] on html "Pay attention! You're logging into Aqua Issues Vendors Integrations Status : Ne…" at bounding box center [560, 295] width 1121 height 590
click at [1055, 69] on div "Log out" at bounding box center [1059, 71] width 97 height 18
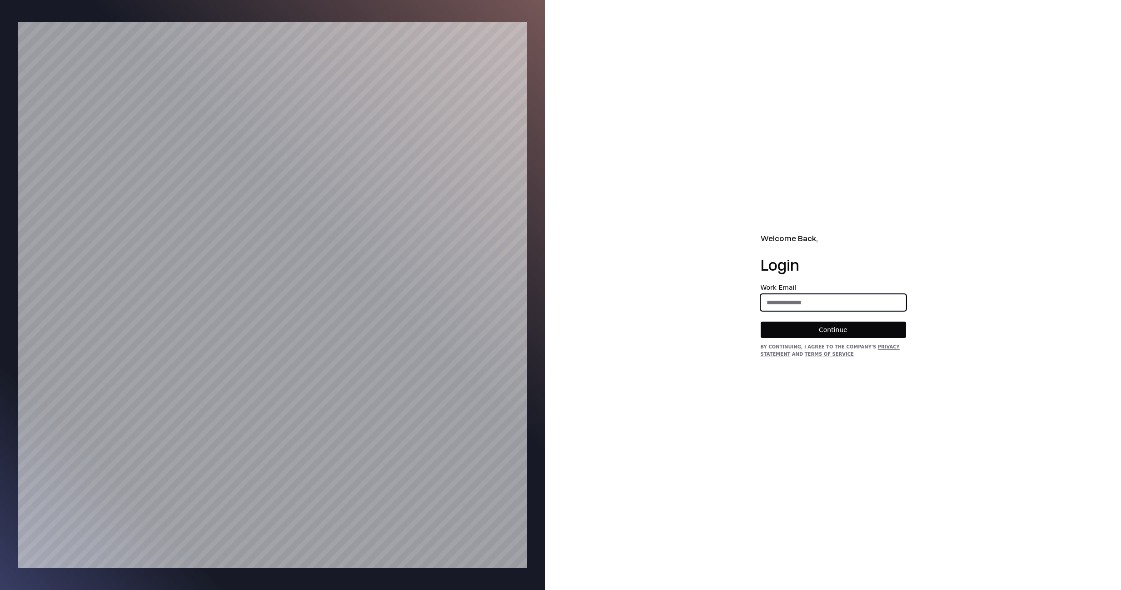
click at [796, 308] on input "email" at bounding box center [833, 302] width 145 height 16
type input "**********"
click at [795, 329] on button "Continue" at bounding box center [833, 329] width 145 height 16
